Goal: Task Accomplishment & Management: Use online tool/utility

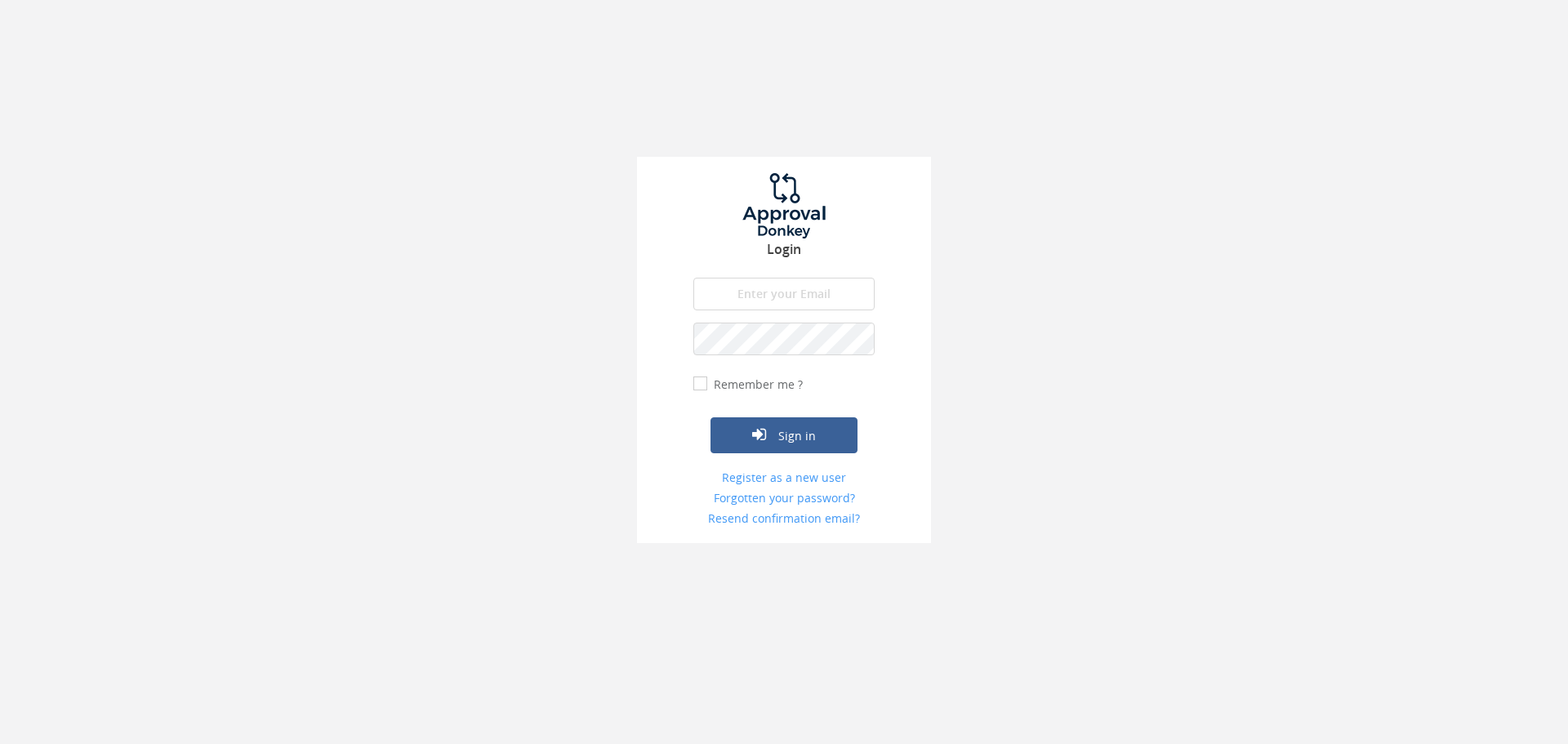
click at [718, 289] on input "email" at bounding box center [784, 294] width 182 height 33
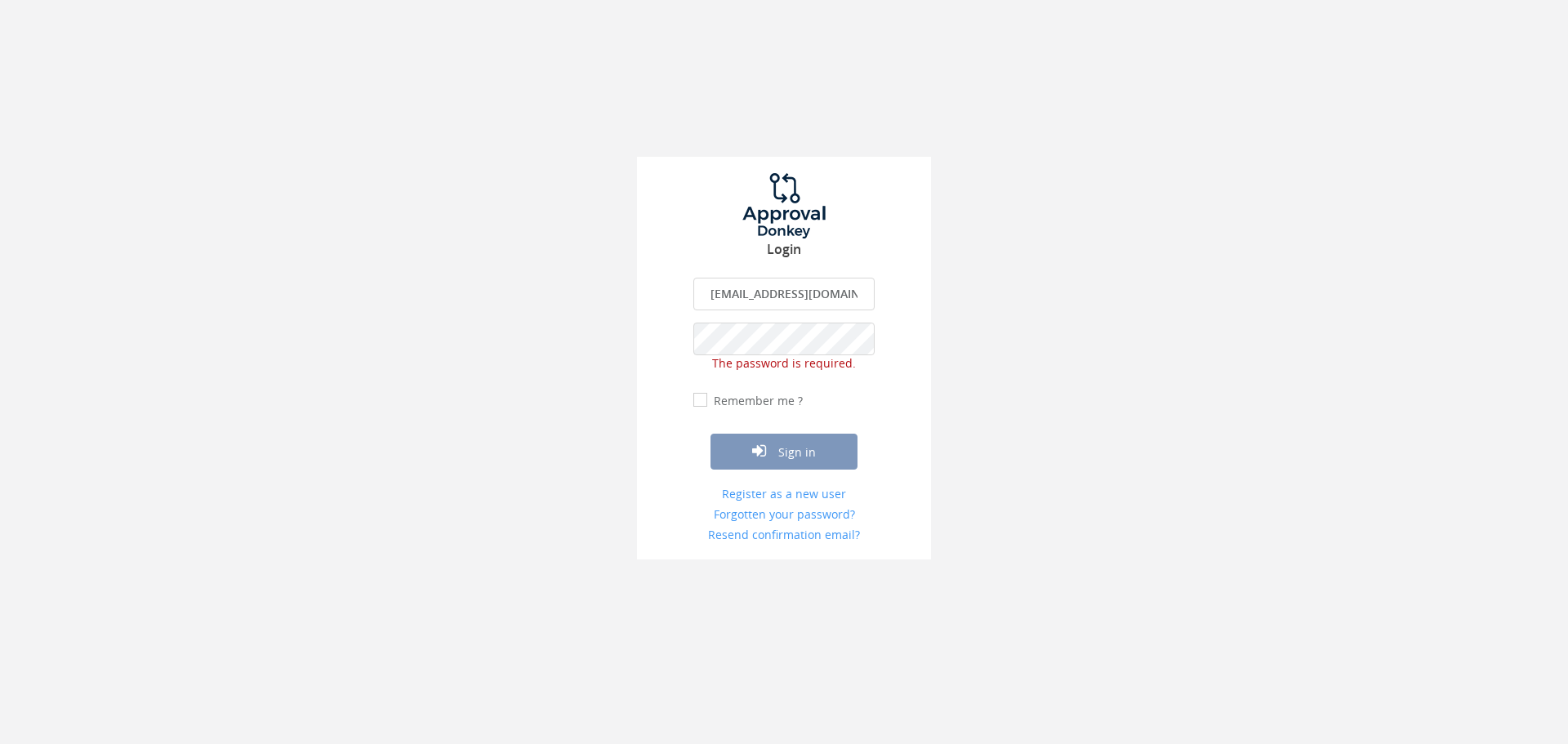
drag, startPoint x: 857, startPoint y: 293, endPoint x: 741, endPoint y: 299, distance: 116.2
click at [741, 299] on input "[EMAIL_ADDRESS][DOMAIN_NAME]" at bounding box center [784, 294] width 182 height 33
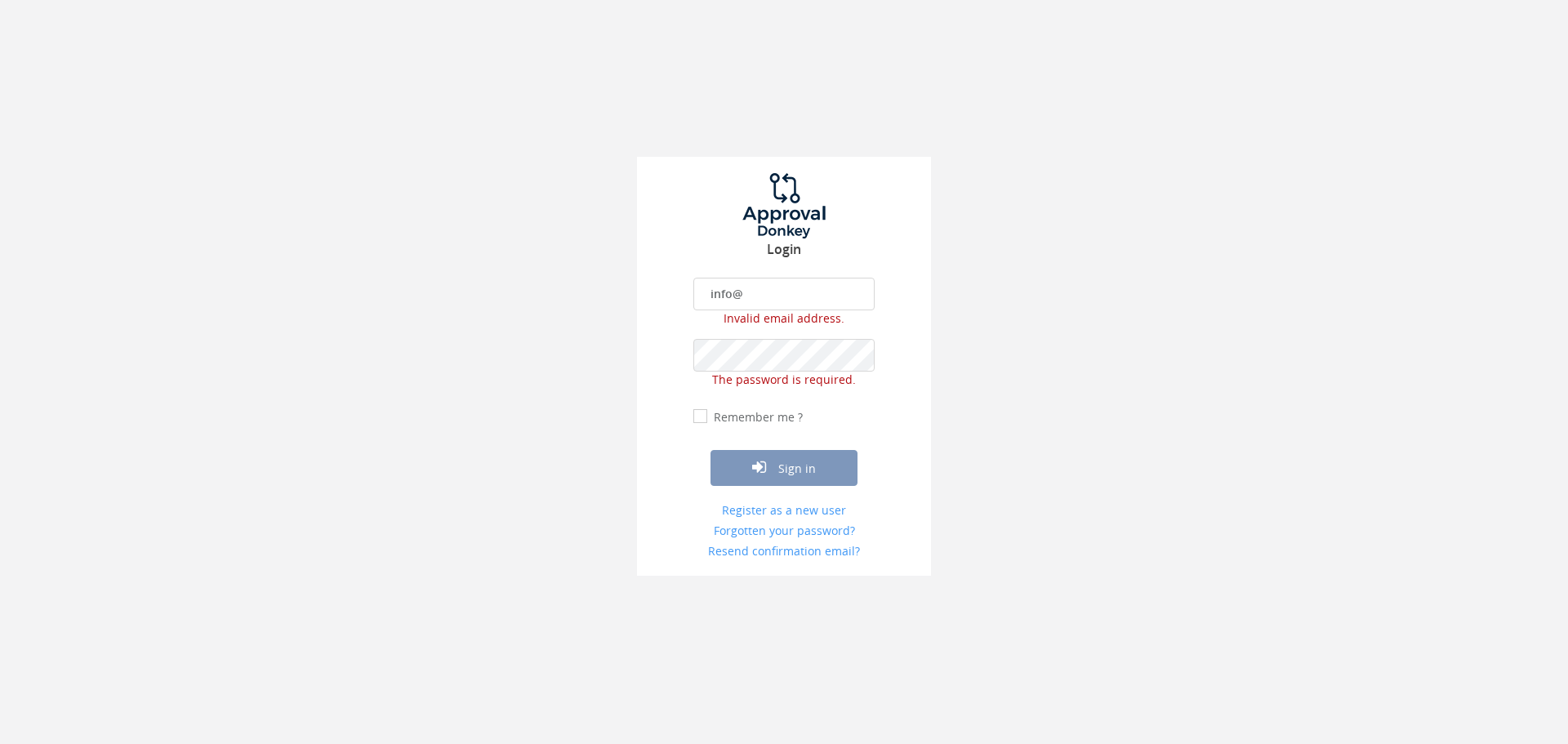
type input "[EMAIL_ADDRESS][DOMAIN_NAME]"
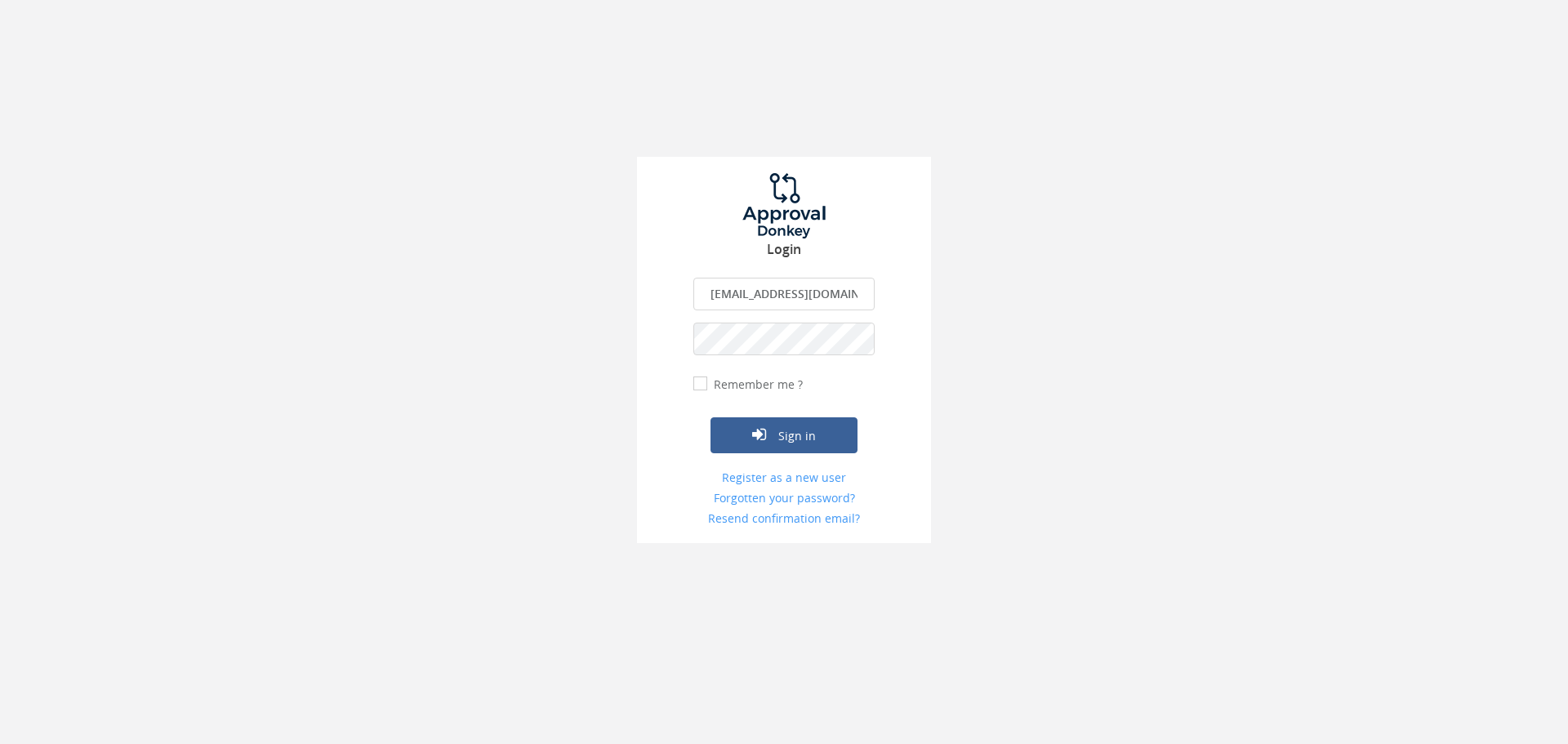
click at [710, 417] on button "Sign in" at bounding box center [784, 435] width 147 height 36
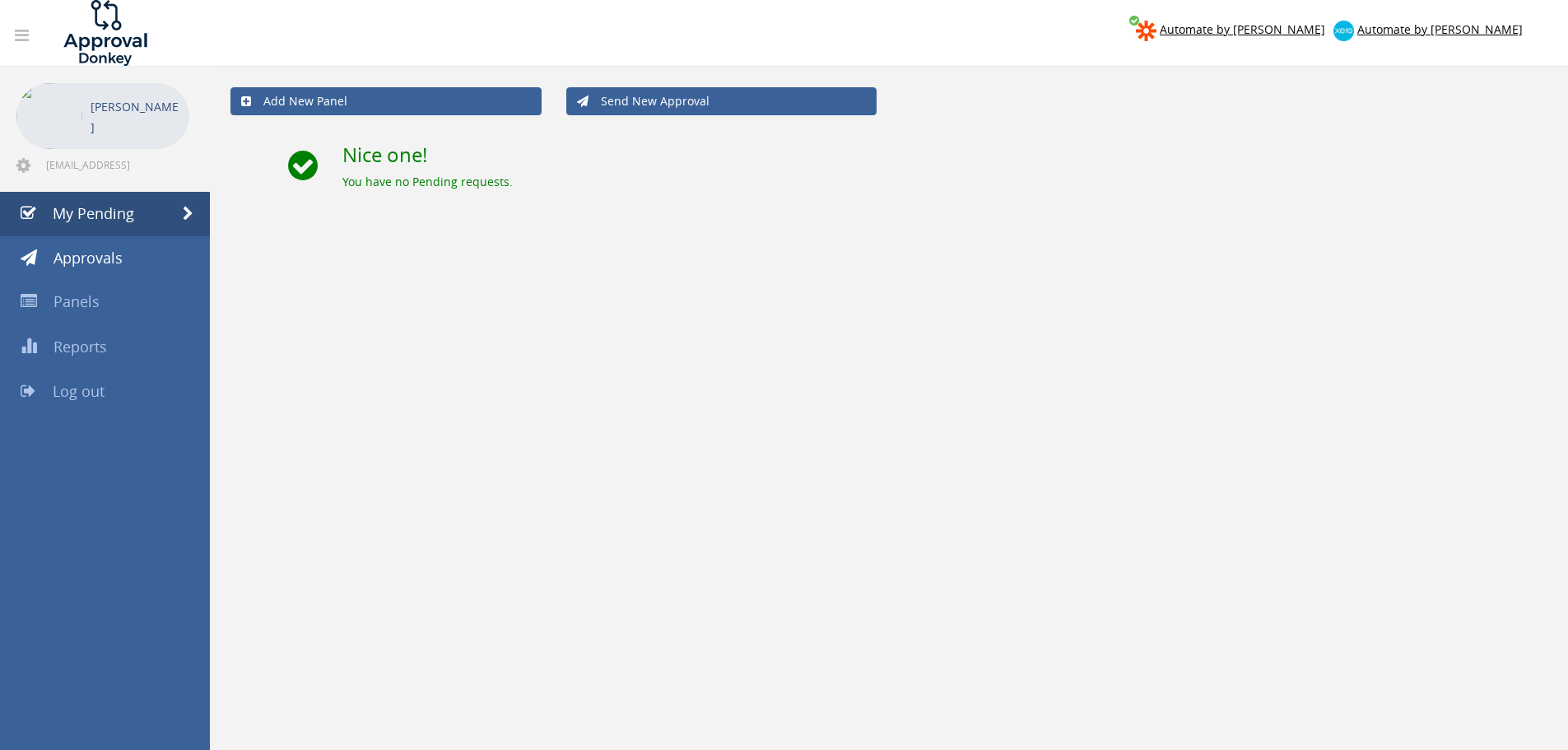
click at [78, 378] on link "Log out" at bounding box center [105, 391] width 210 height 44
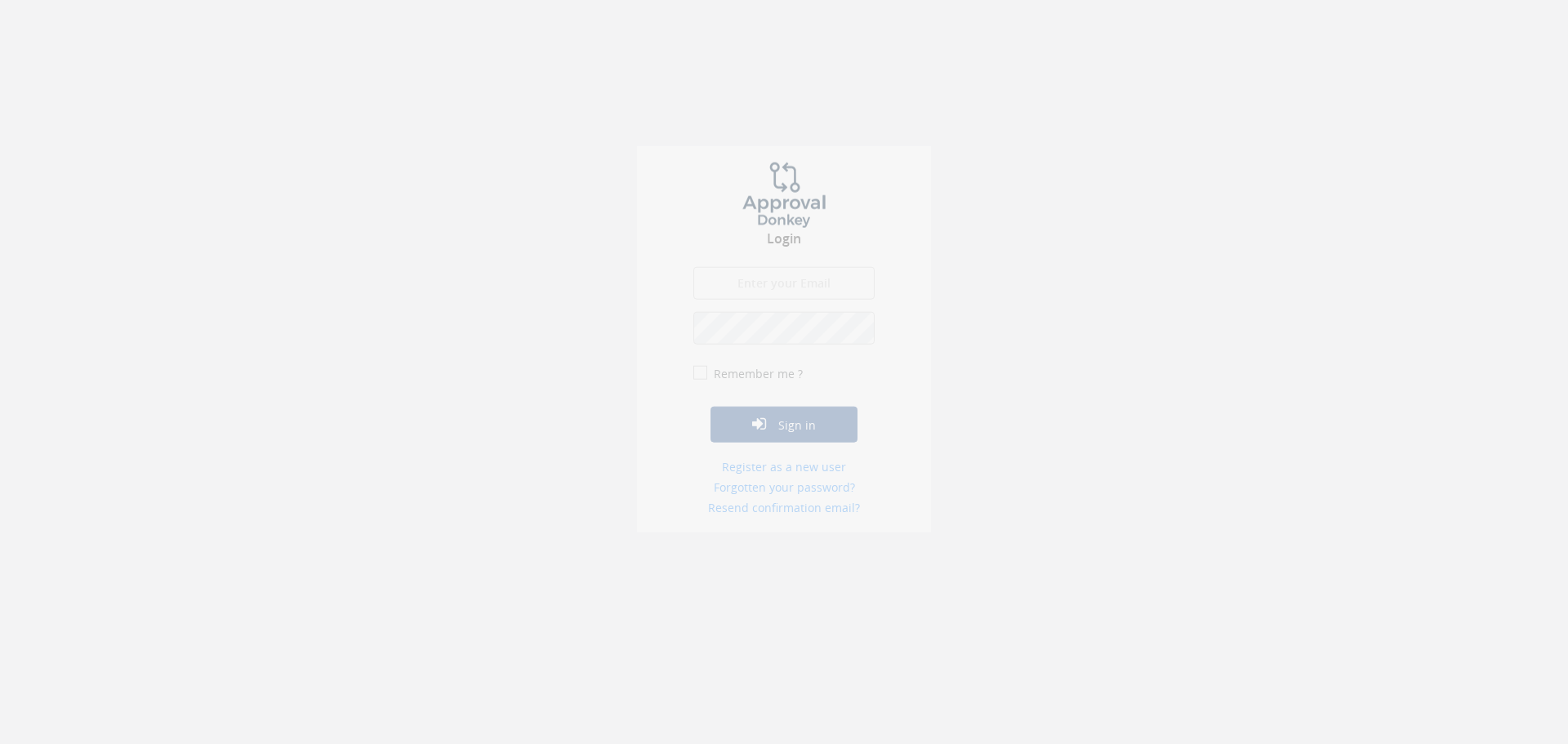
click at [793, 277] on input "email" at bounding box center [784, 294] width 182 height 33
type input "[EMAIL_ADDRESS][DOMAIN_NAME]"
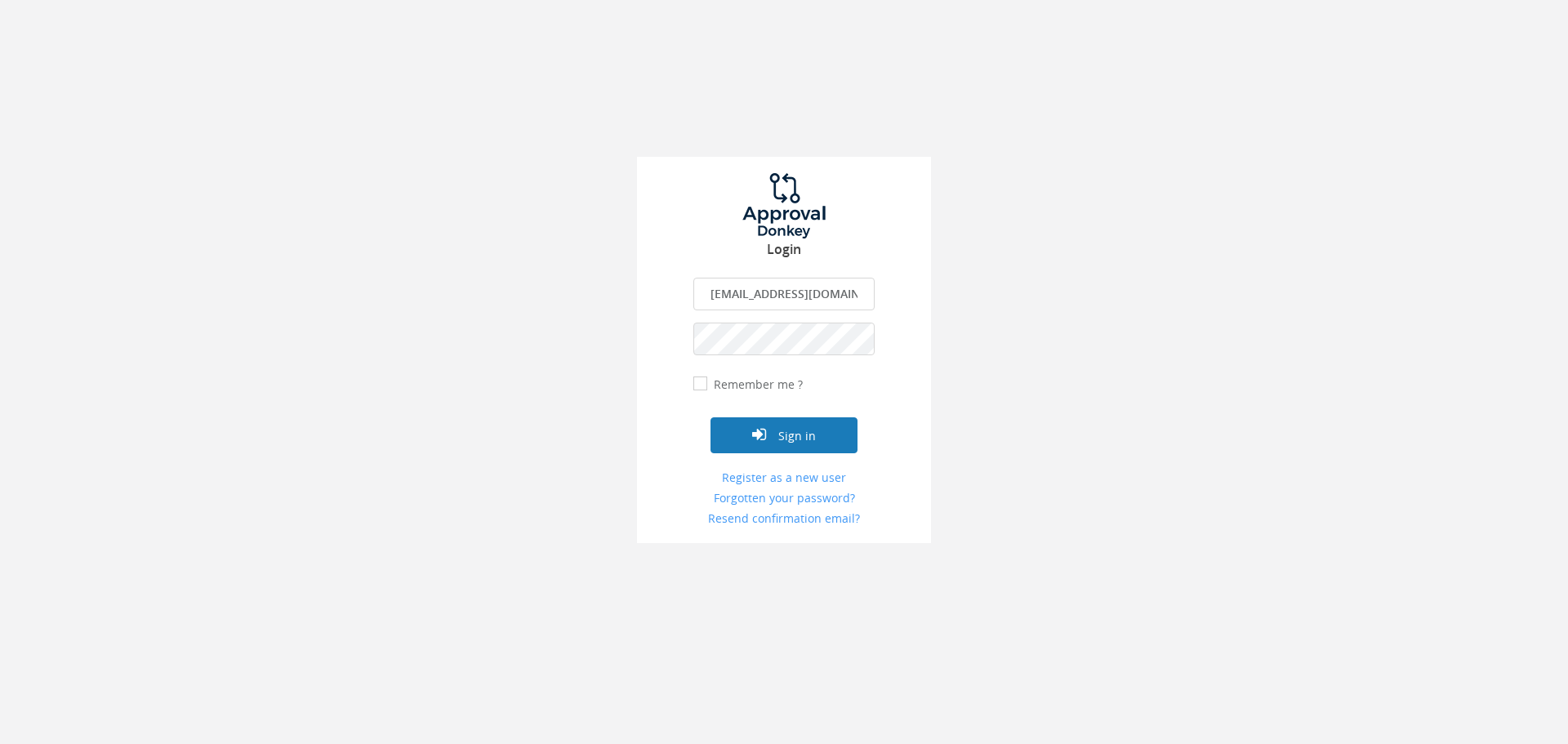
click at [792, 440] on button "Sign in" at bounding box center [784, 435] width 147 height 36
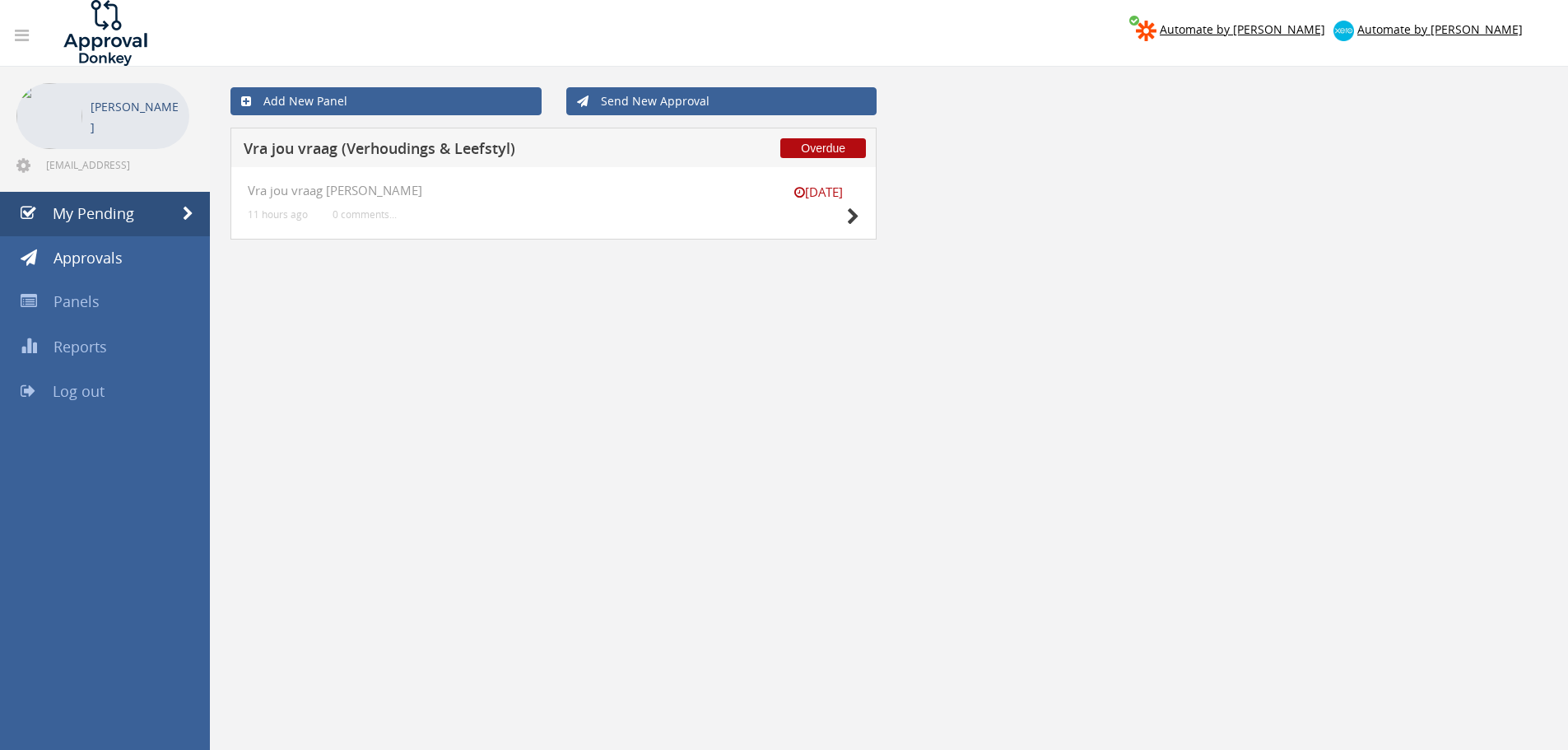
click at [864, 217] on div "[DATE] Vra jou vraag [PERSON_NAME] 11 hours ago 0 comments..." at bounding box center [553, 203] width 646 height 72
click at [852, 211] on icon at bounding box center [853, 216] width 12 height 17
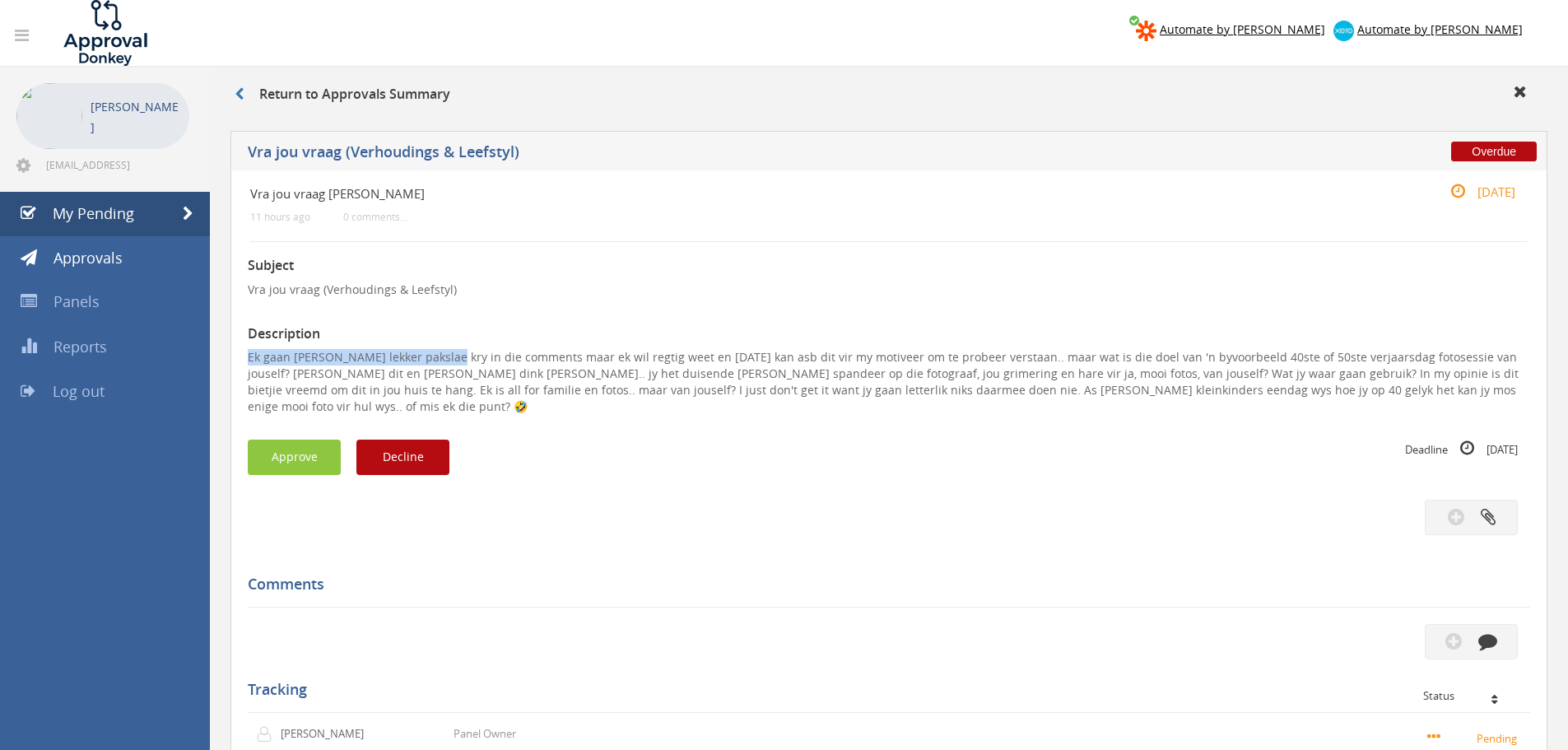
drag, startPoint x: 248, startPoint y: 357, endPoint x: 444, endPoint y: 359, distance: 196.0
click at [444, 359] on p "Ek gaan [PERSON_NAME] lekker pakslae kry in die comments maar ek wil regtig wee…" at bounding box center [889, 381] width 1283 height 66
